Goal: Download file/media

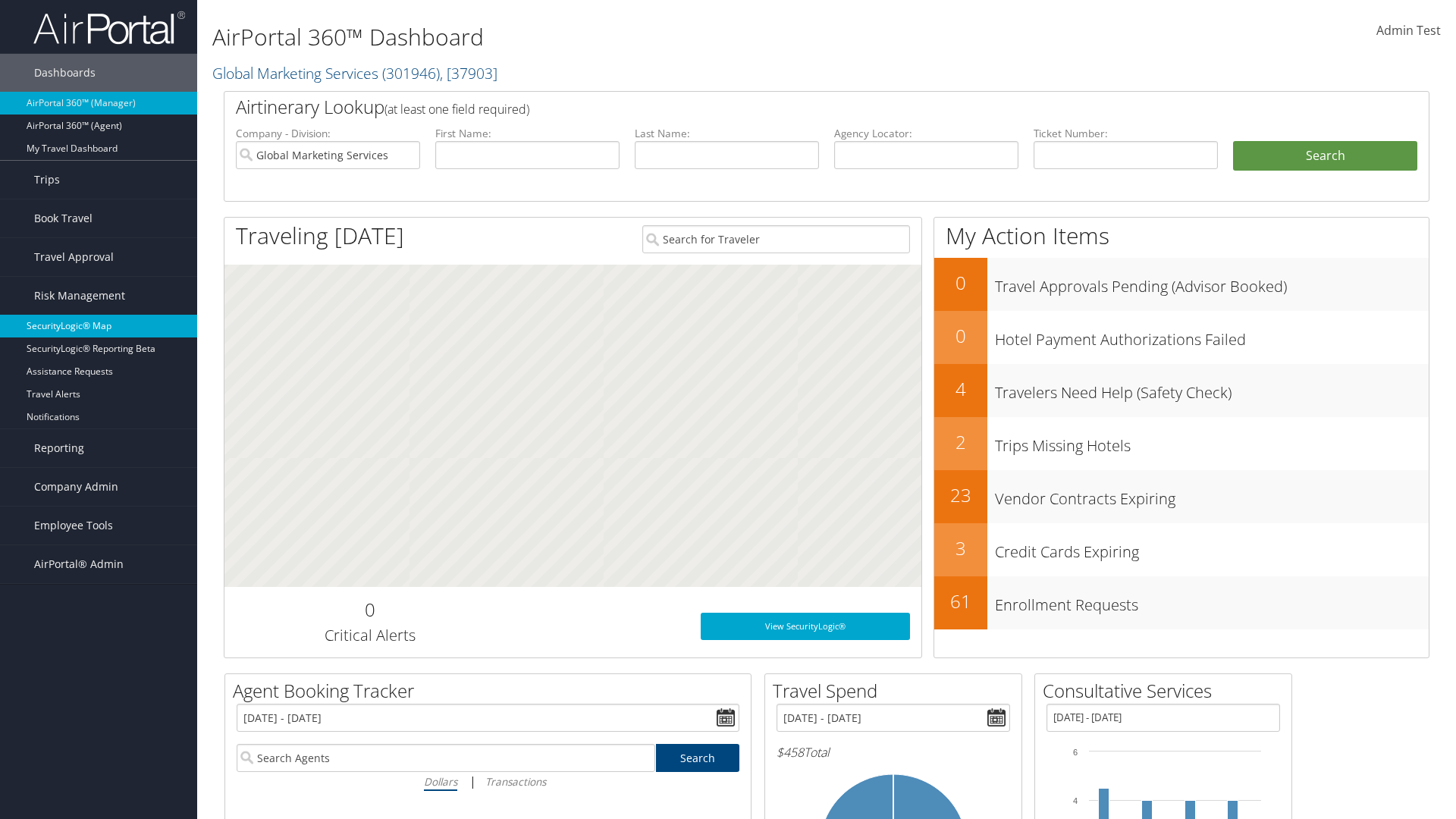
click at [99, 326] on link "SecurityLogic® Map" at bounding box center [98, 326] width 197 height 23
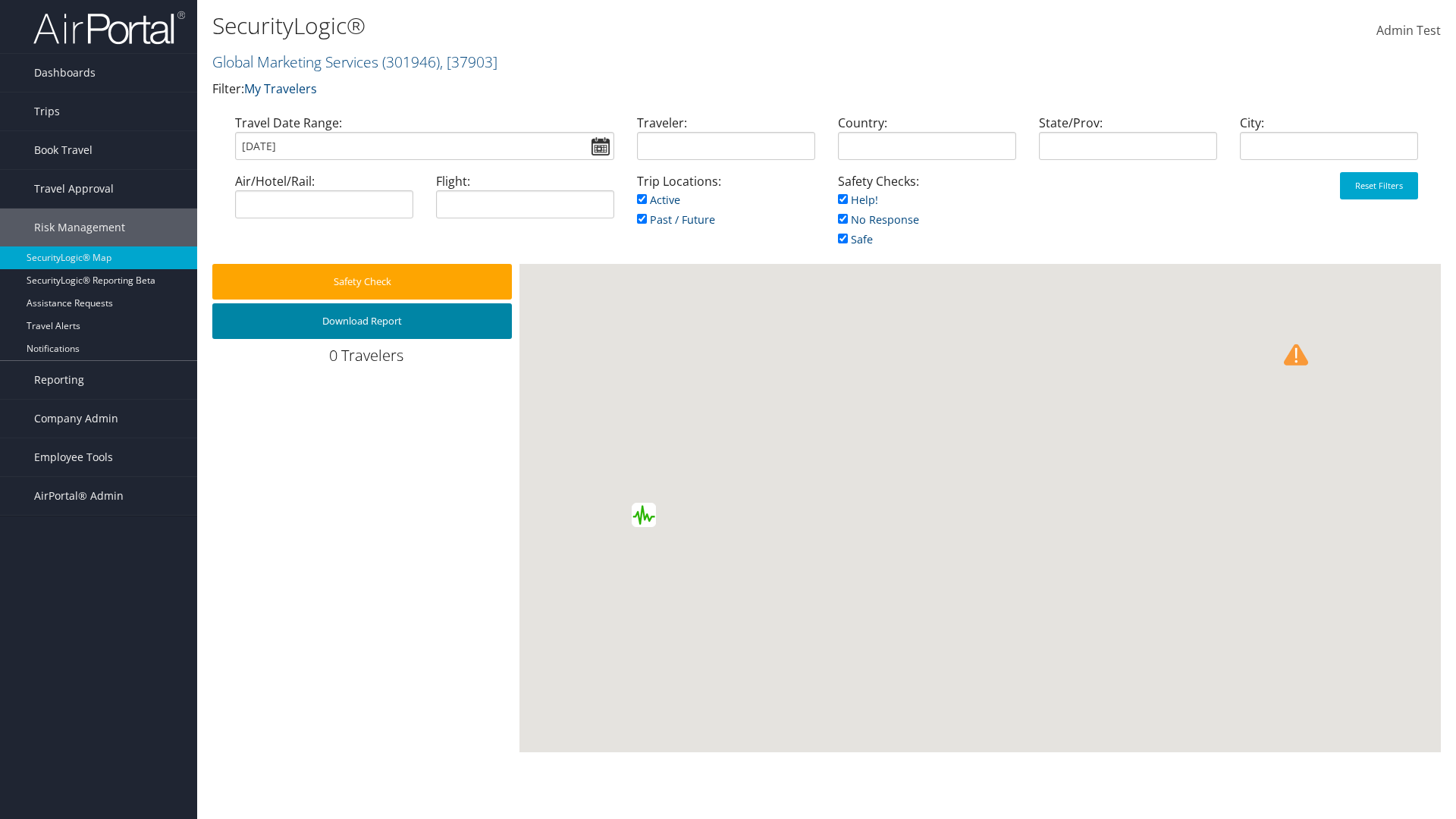
click at [362, 321] on button "Download Report" at bounding box center [362, 321] width 299 height 36
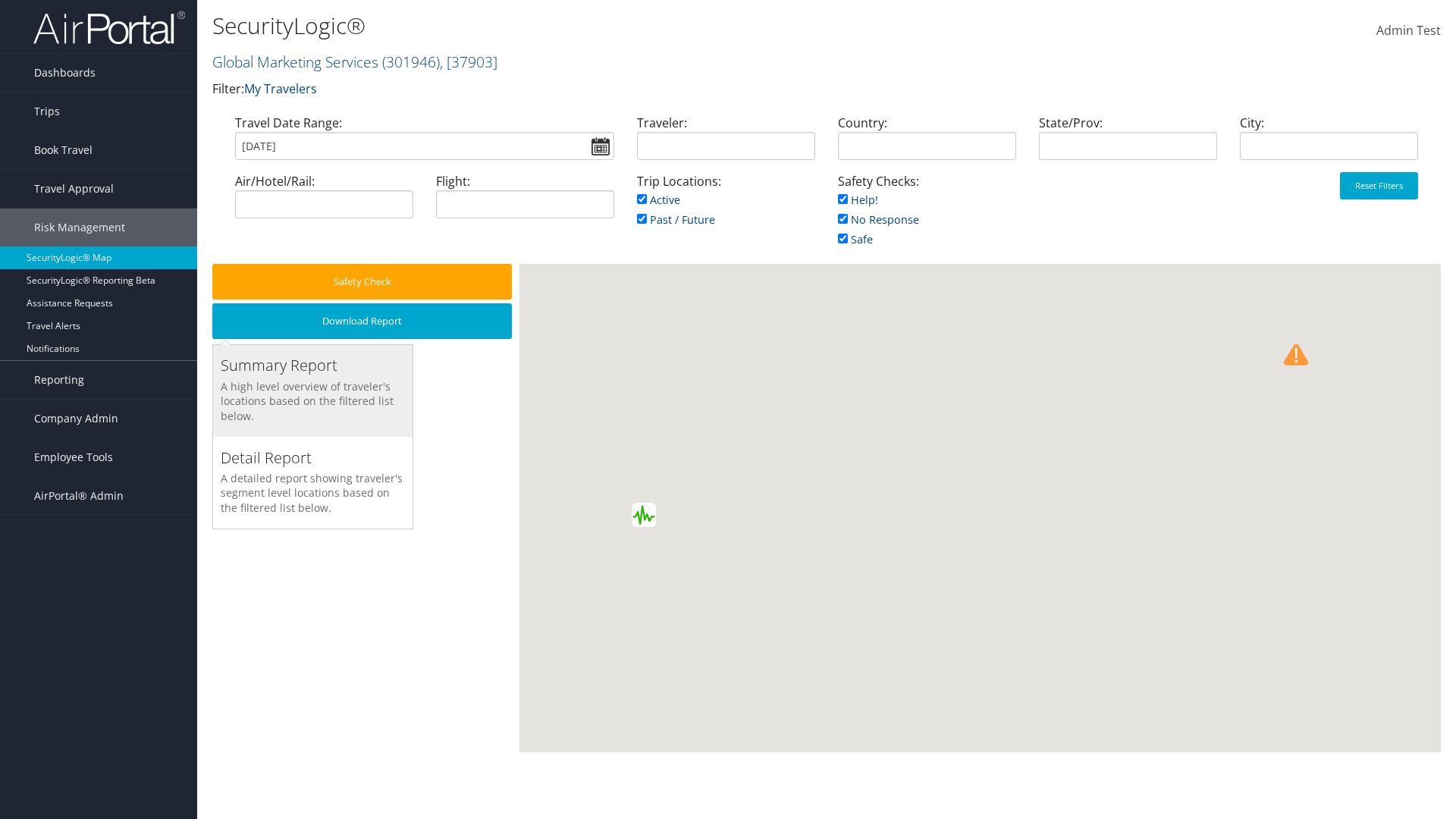
click at [312, 366] on h3 "Summary Report" at bounding box center [312, 366] width 185 height 21
